Goal: Use online tool/utility: Utilize a website feature to perform a specific function

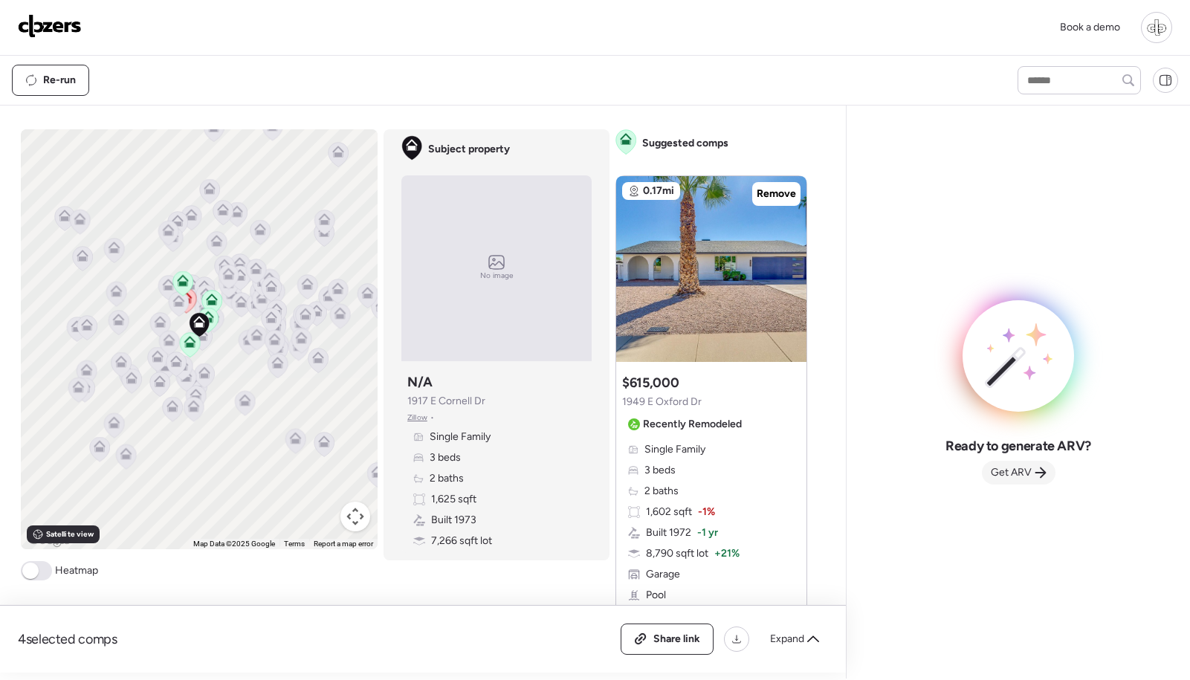
click at [1028, 479] on span "Get ARV" at bounding box center [1011, 472] width 41 height 15
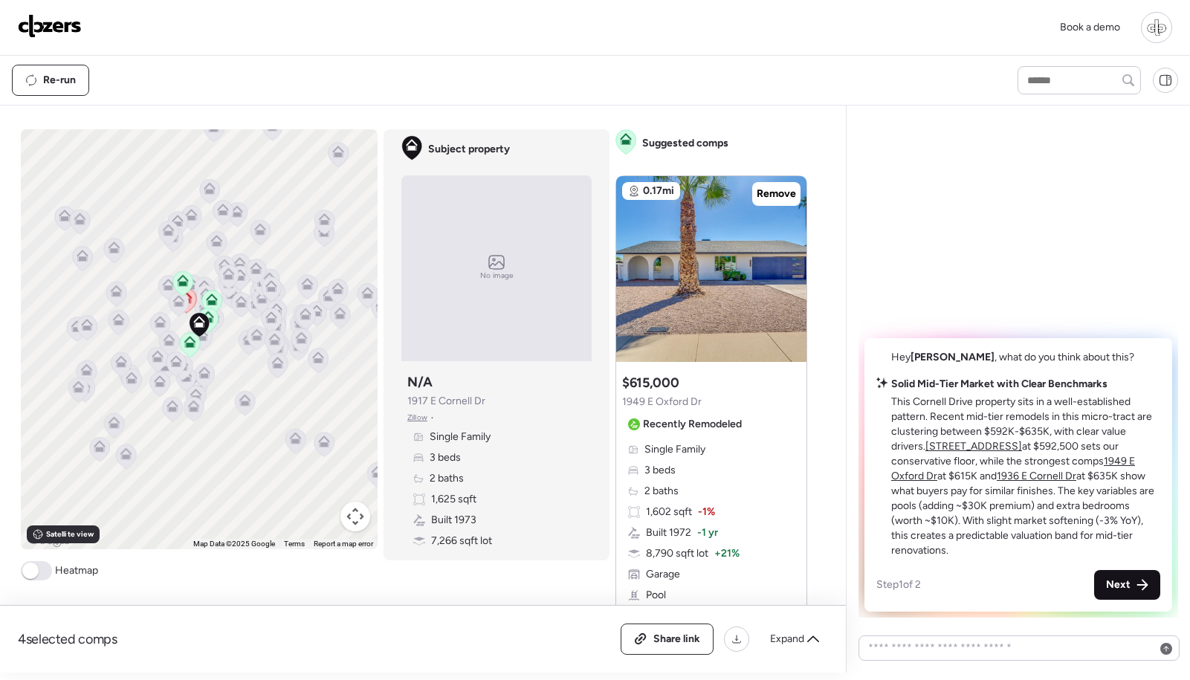
click at [1141, 582] on icon at bounding box center [1142, 585] width 12 height 12
click at [1110, 583] on span "Next" at bounding box center [1118, 584] width 25 height 15
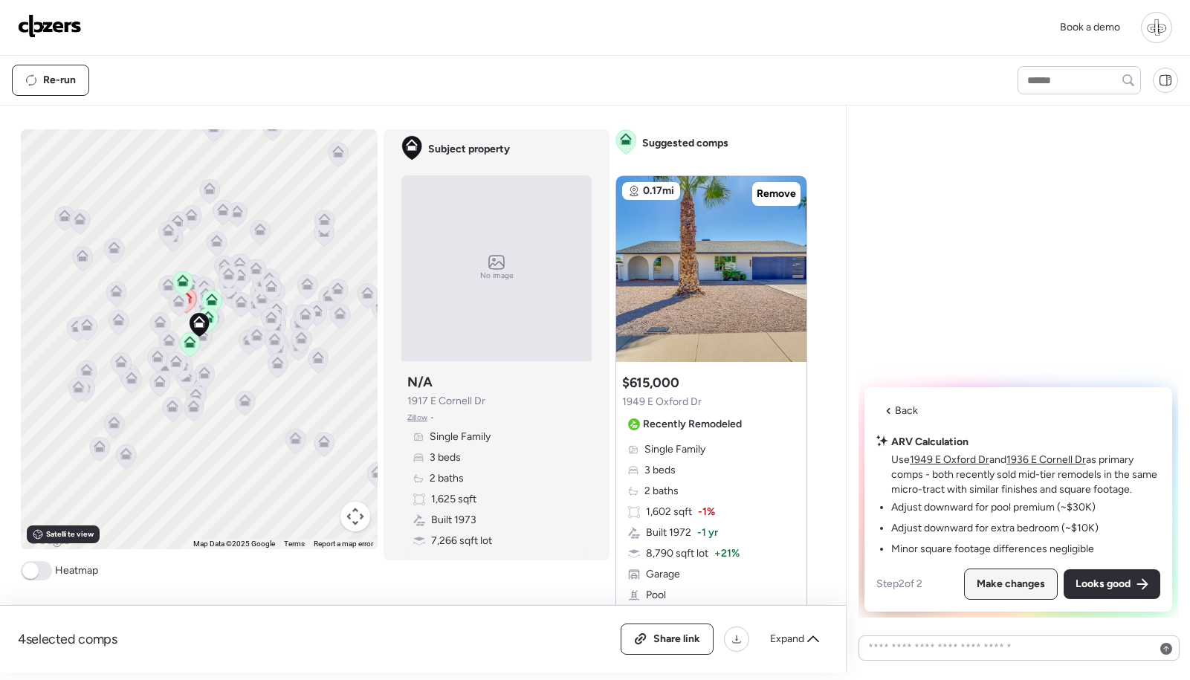
click at [1016, 589] on span "Make changes" at bounding box center [1010, 584] width 68 height 15
click at [1112, 590] on span "Looks good" at bounding box center [1102, 584] width 55 height 15
